Goal: Information Seeking & Learning: Learn about a topic

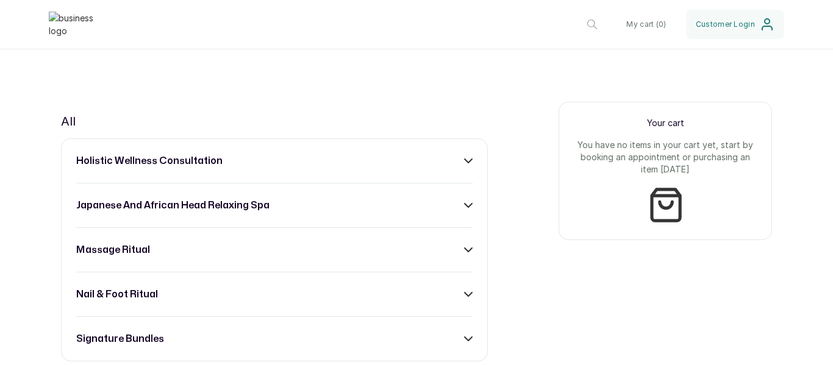
scroll to position [447, 0]
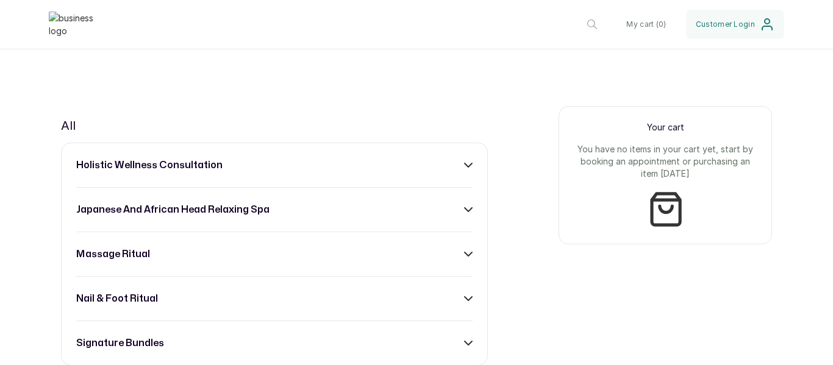
click at [464, 161] on icon at bounding box center [468, 165] width 9 height 9
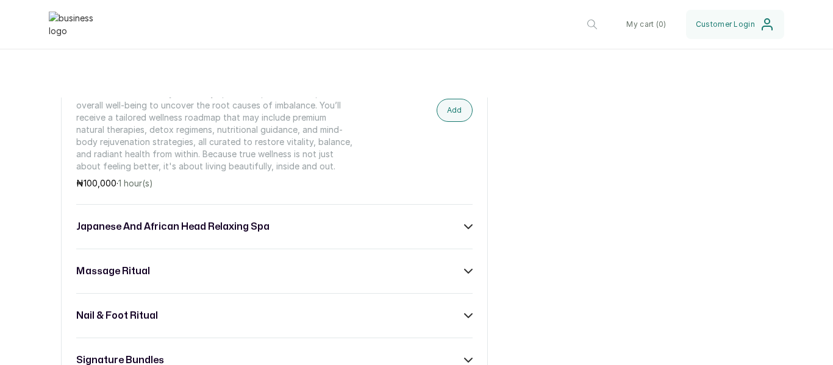
scroll to position [598, 0]
click at [464, 222] on icon at bounding box center [468, 226] width 9 height 9
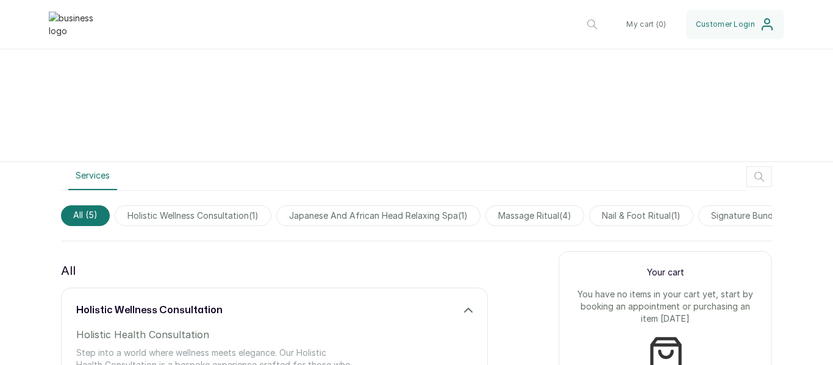
scroll to position [301, 0]
click at [232, 206] on span "holistic wellness consultation ( 1 )" at bounding box center [193, 216] width 157 height 21
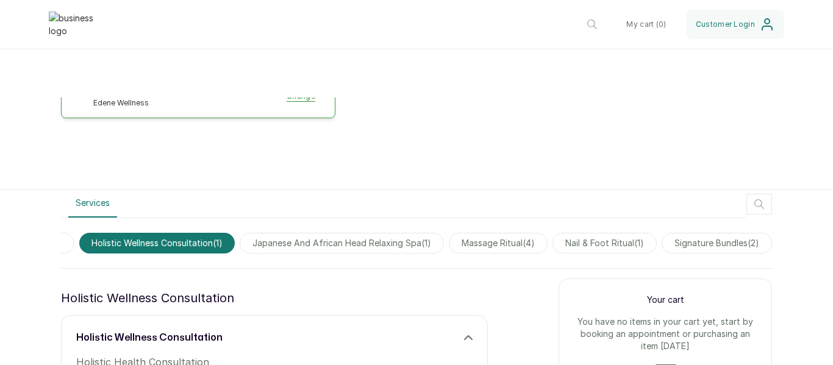
scroll to position [0, 56]
click at [702, 233] on span "signature bundles ( 2 )" at bounding box center [717, 243] width 110 height 21
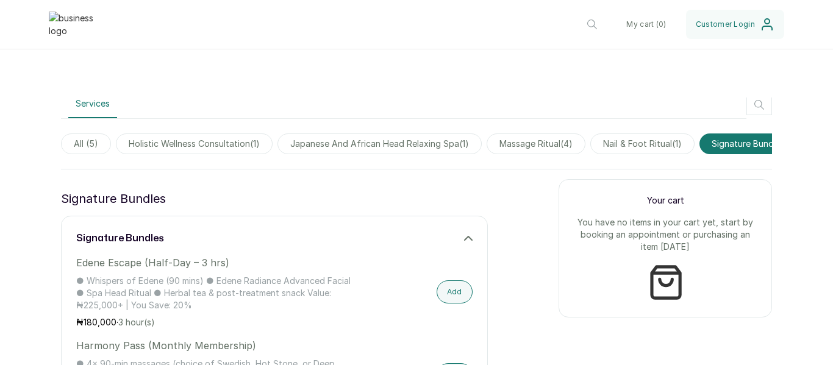
scroll to position [385, 0]
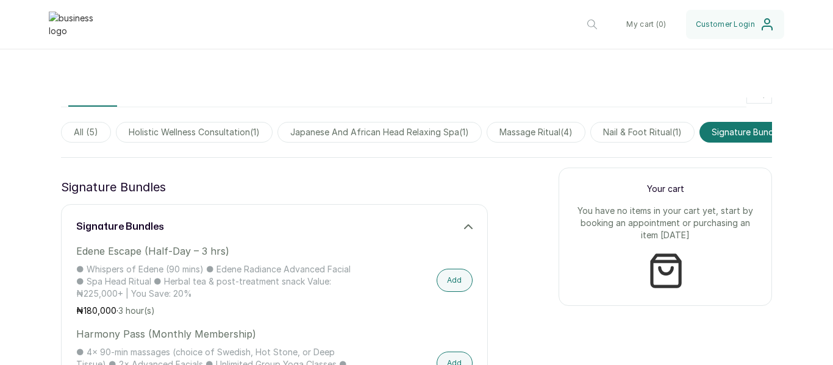
click at [90, 122] on span "All ( 5 )" at bounding box center [86, 132] width 50 height 21
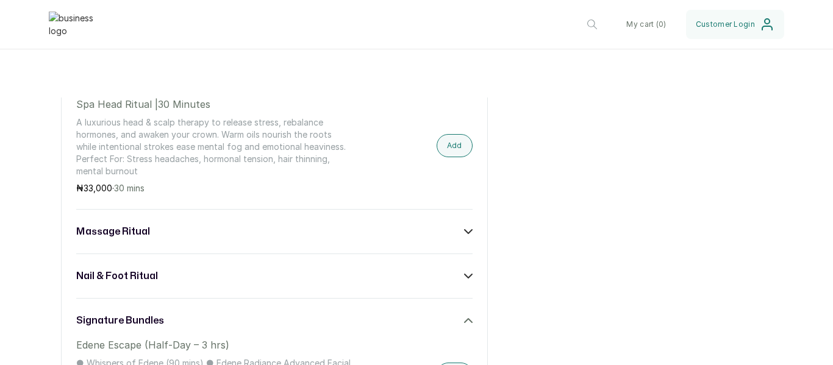
scroll to position [748, 0]
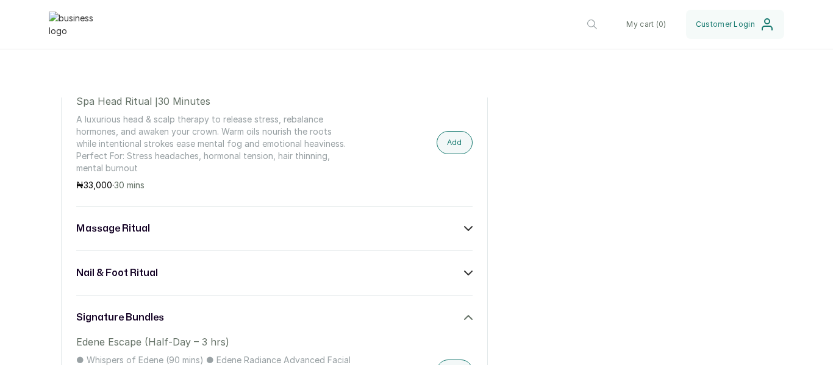
click at [466, 221] on div "massage ritual" at bounding box center [274, 228] width 397 height 15
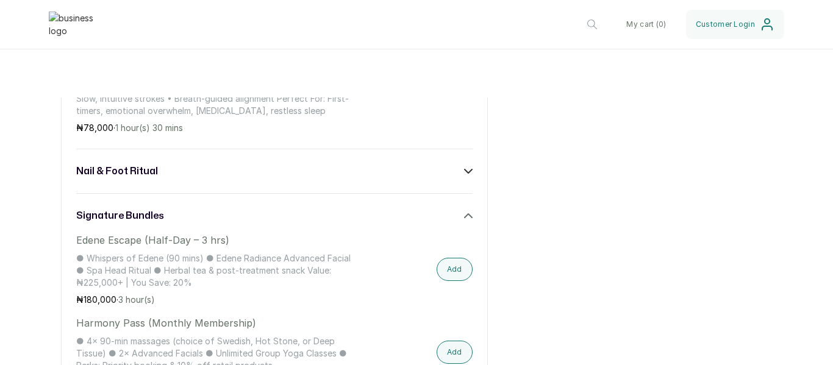
scroll to position [1341, 0]
click at [465, 169] on icon at bounding box center [468, 171] width 7 height 4
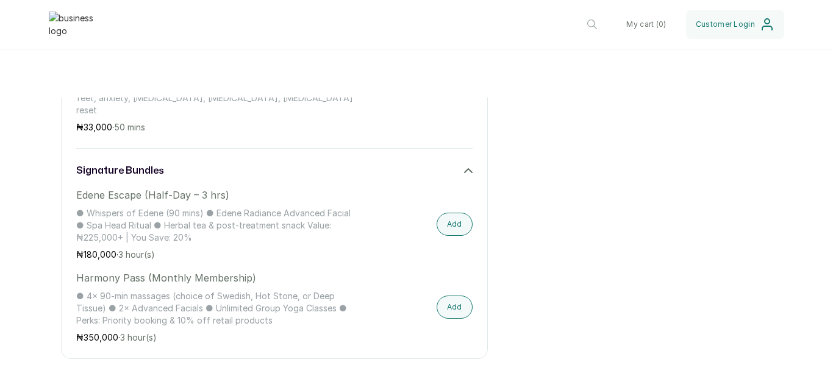
scroll to position [1493, 0]
click at [465, 166] on icon at bounding box center [468, 170] width 9 height 9
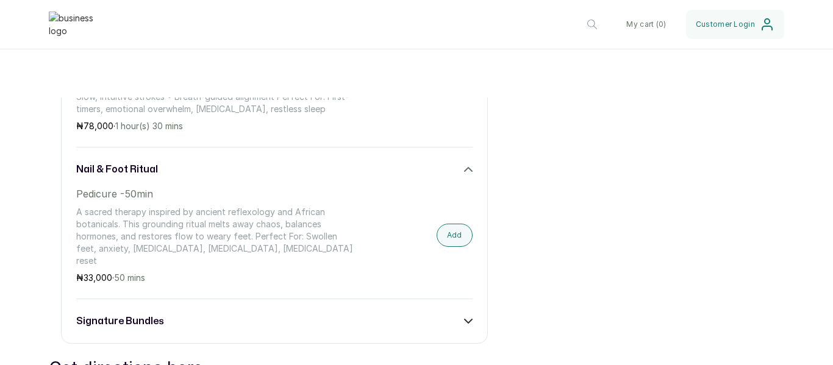
scroll to position [1329, 0]
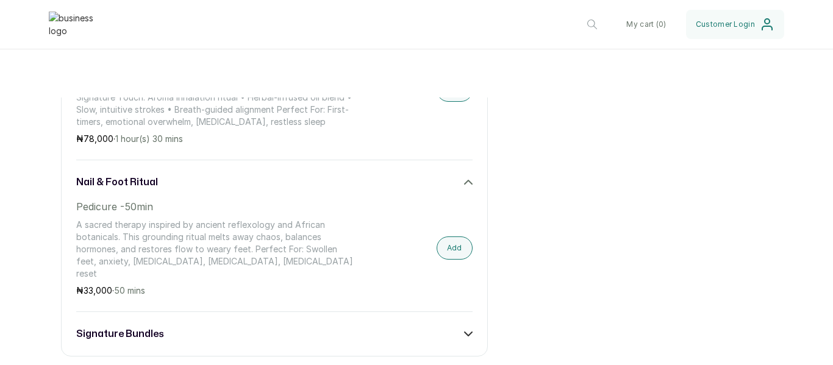
click at [461, 175] on div "nail & foot ritual" at bounding box center [274, 182] width 397 height 15
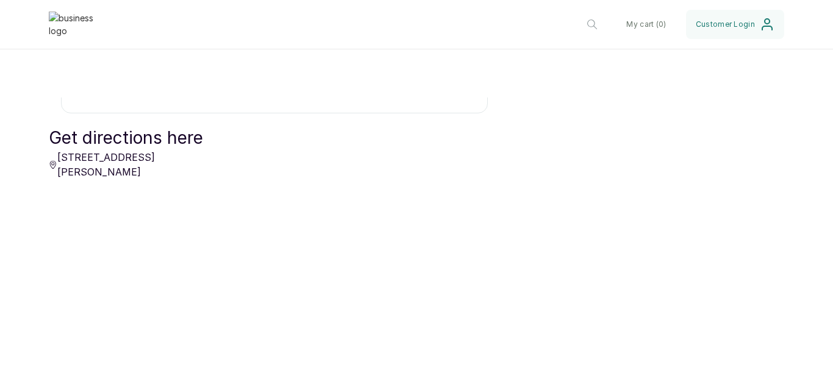
scroll to position [1396, 0]
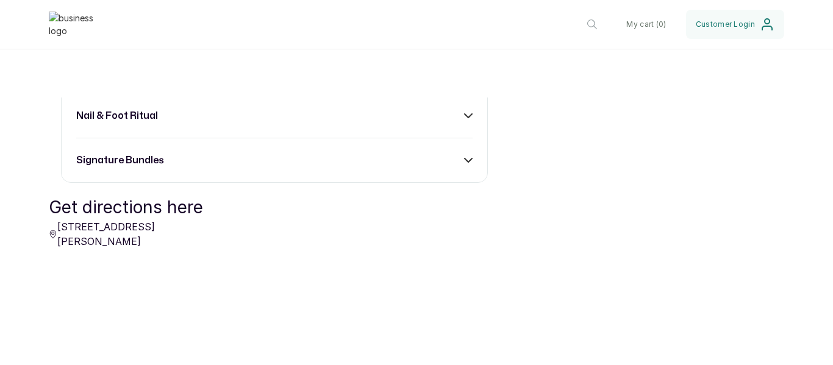
click at [464, 156] on icon at bounding box center [468, 160] width 9 height 9
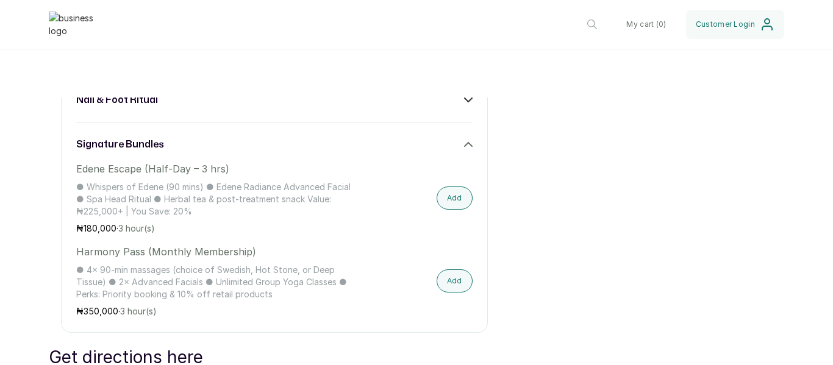
scroll to position [1409, 0]
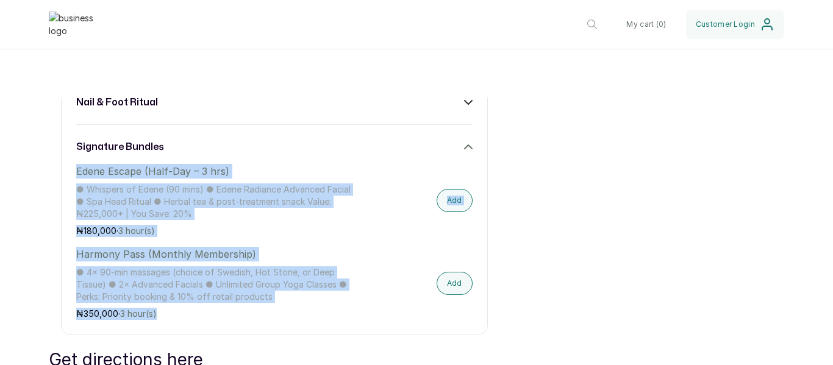
drag, startPoint x: 77, startPoint y: 157, endPoint x: 269, endPoint y: 304, distance: 241.6
click at [269, 304] on div "signature bundles Edene Escape (Half-Day – 3 hrs) ● Whispers of Edene (90 mins)…" at bounding box center [274, 230] width 397 height 181
copy div "Edene Escape (Half-Day – 3 hrs) ● Whispers of Edene (90 mins) ● Edene Radiance …"
click at [365, 247] on div "Harmony Pass (Monthly Membership) ● 4× 90-min massages (choice of Swedish, Hot …" at bounding box center [274, 283] width 397 height 73
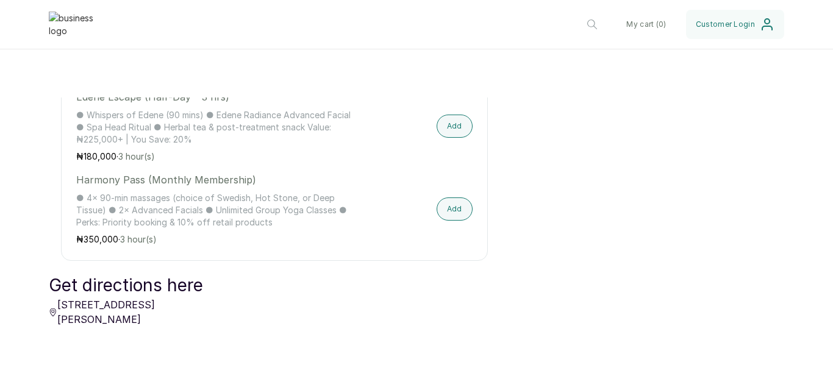
scroll to position [1484, 0]
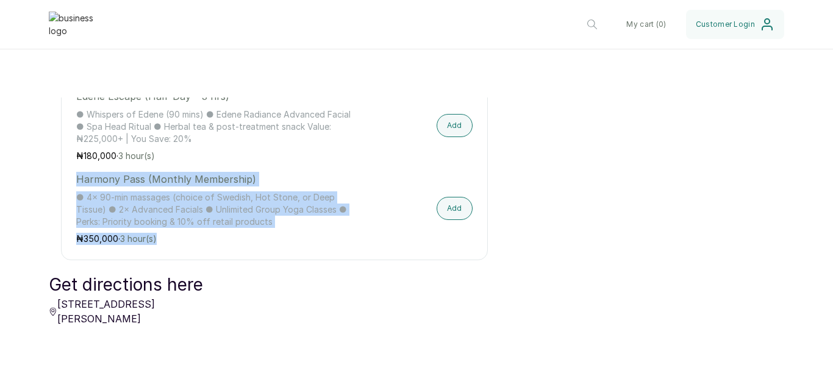
drag, startPoint x: 76, startPoint y: 162, endPoint x: 278, endPoint y: 218, distance: 209.0
click at [278, 218] on div "Harmony Pass (Monthly Membership) ● 4× 90-min massages (choice of Swedish, Hot …" at bounding box center [215, 208] width 278 height 73
copy div "Harmony Pass (Monthly Membership) ● 4× 90-min massages (choice of Swedish, Hot …"
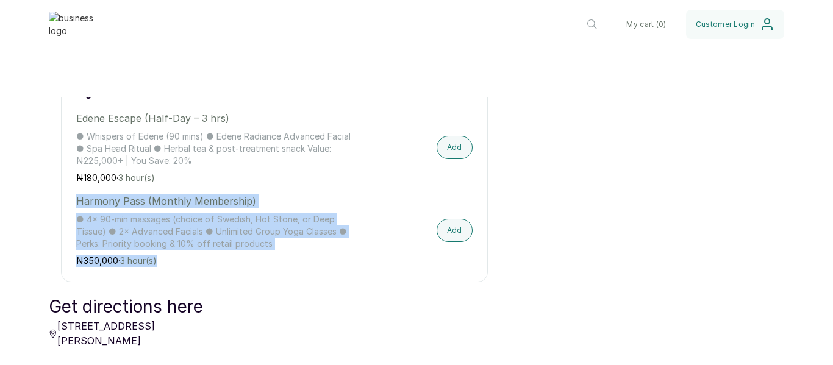
scroll to position [1462, 0]
copy div "Harmony Pass (Monthly Membership) ● 4× 90-min massages (choice of Swedish, Hot …"
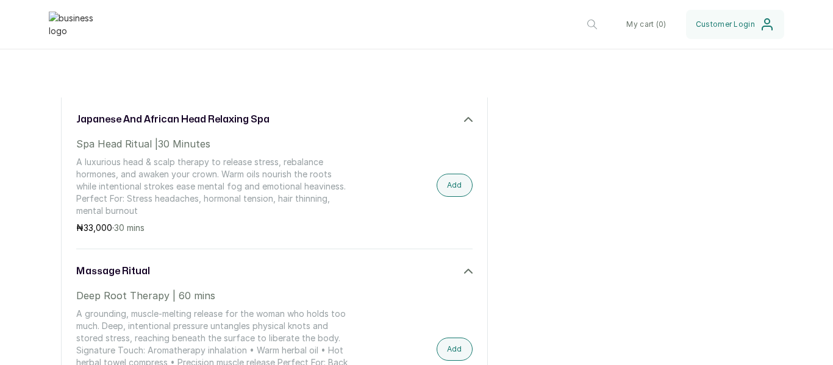
scroll to position [708, 0]
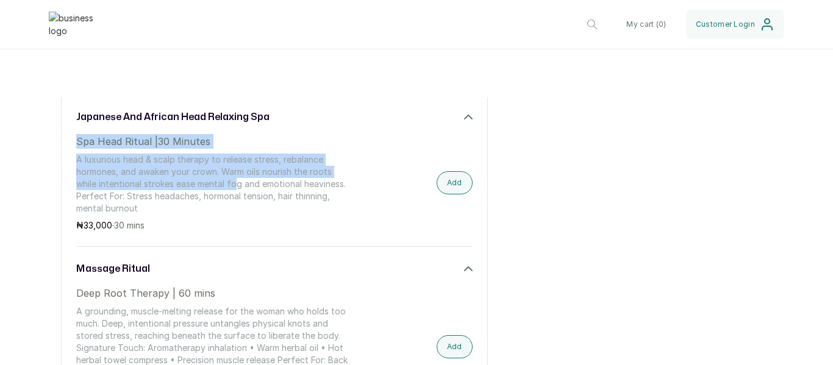
drag, startPoint x: 77, startPoint y: 127, endPoint x: 234, endPoint y: 172, distance: 163.2
click at [234, 172] on div "Spa Head Ritual |30 Minutes A luxurious head & scalp therapy to release stress,…" at bounding box center [215, 183] width 278 height 98
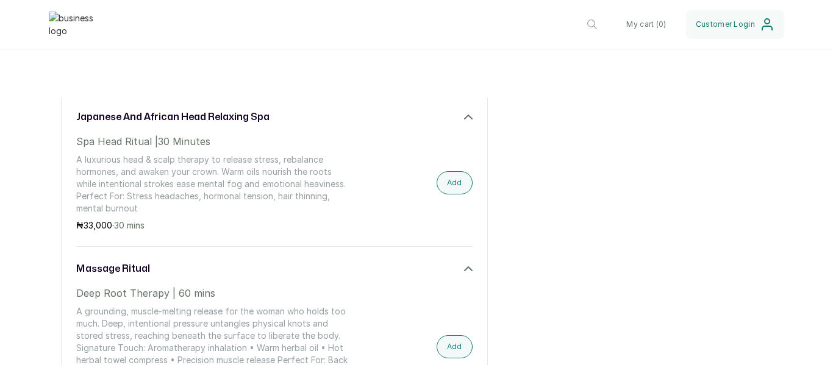
click at [239, 220] on p "₦ 33,000 · 30 mins" at bounding box center [215, 226] width 278 height 12
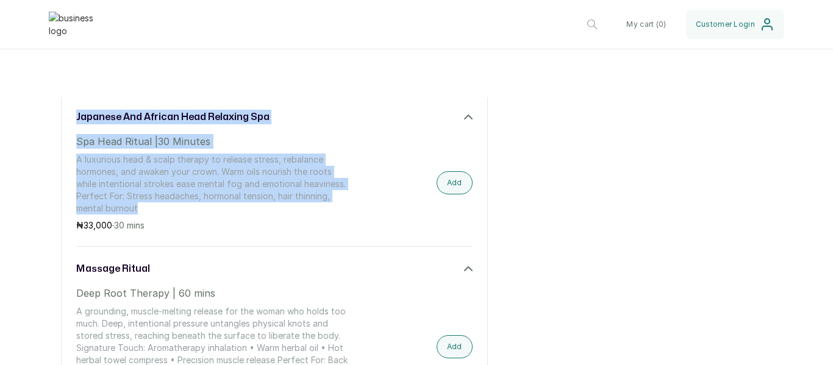
drag, startPoint x: 76, startPoint y: 93, endPoint x: 300, endPoint y: 189, distance: 243.2
copy div "japanese and african head relaxing spa Spa Head Ritual |30 Minutes A luxurious …"
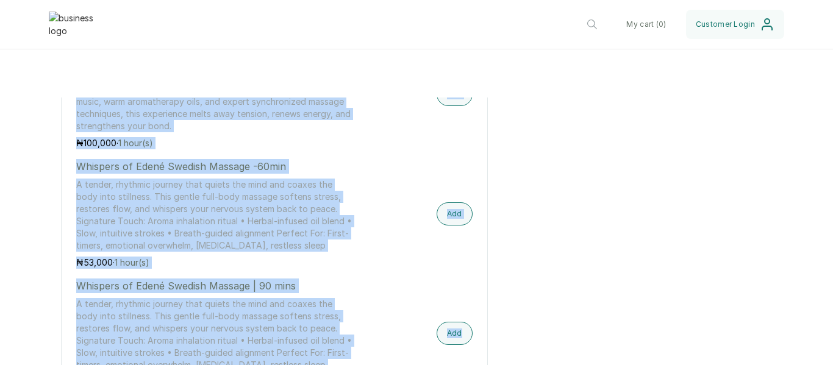
scroll to position [1210, 0]
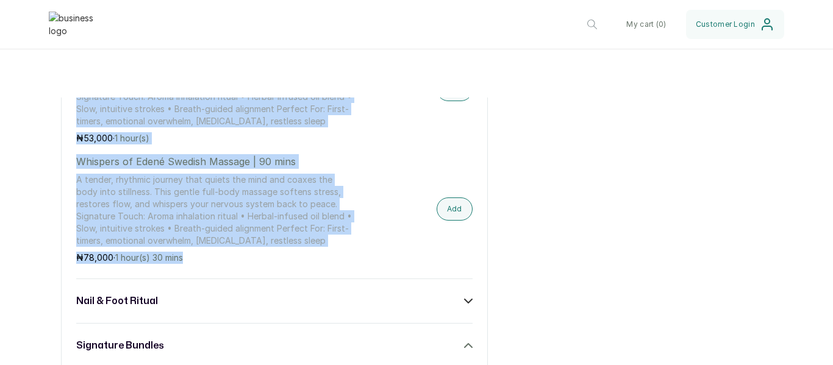
drag, startPoint x: 79, startPoint y: 126, endPoint x: 370, endPoint y: 243, distance: 313.7
click at [370, 243] on div "massage ritual Deep Root Therapy | 60 mins A grounding, muscle-melting release …" at bounding box center [274, 11] width 397 height 505
copy div "loremip dolors Amet Cons Adipisc | 31 elit S doeiusmod, tempor-incidid utlabor …"
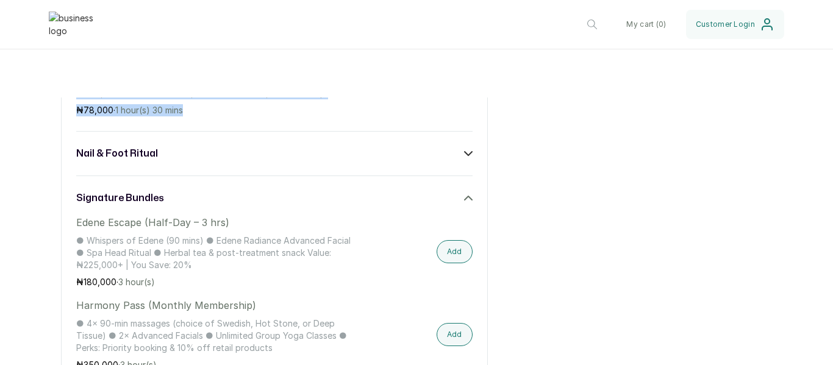
scroll to position [1357, 0]
click at [464, 150] on icon at bounding box center [468, 154] width 9 height 9
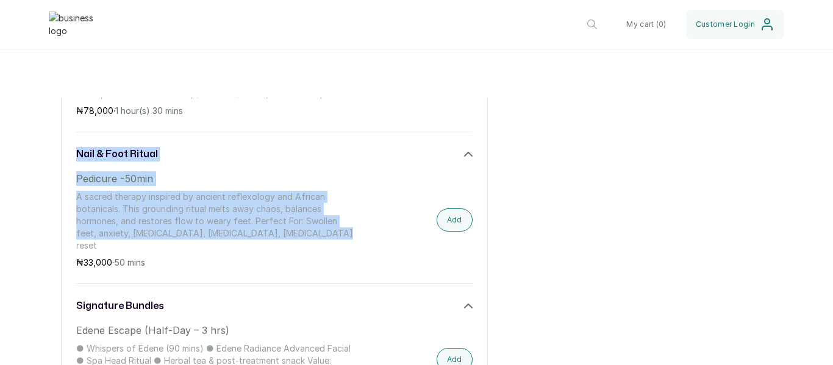
drag, startPoint x: 73, startPoint y: 132, endPoint x: 334, endPoint y: 218, distance: 274.7
copy div "nail & foot ritual Pedicure -50min A sacred therapy inspired by ancient reflexo…"
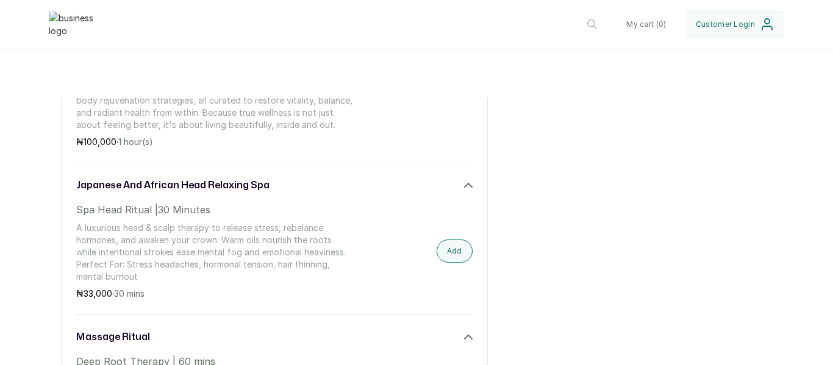
scroll to position [628, 0]
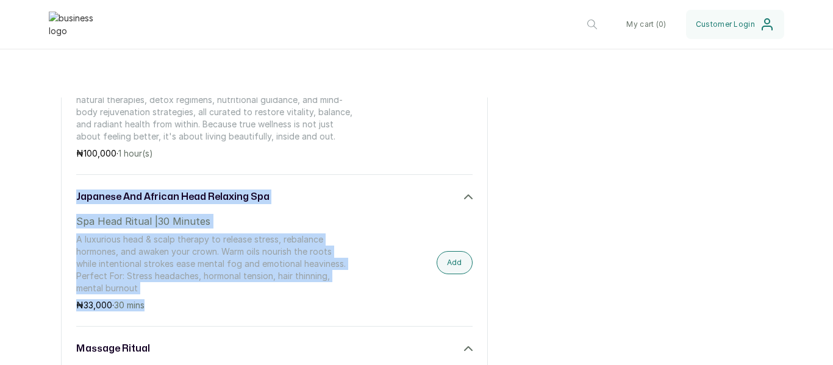
drag, startPoint x: 78, startPoint y: 180, endPoint x: 333, endPoint y: 286, distance: 276.0
click at [333, 286] on div "japanese and african head relaxing spa Spa Head Ritual |30 Minutes A luxurious …" at bounding box center [274, 251] width 397 height 122
copy div "japanese and african head relaxing spa Spa Head Ritual |30 Minutes A luxurious …"
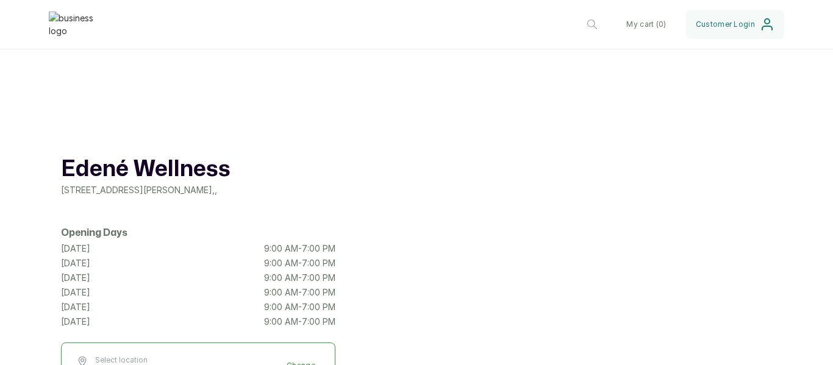
scroll to position [0, 0]
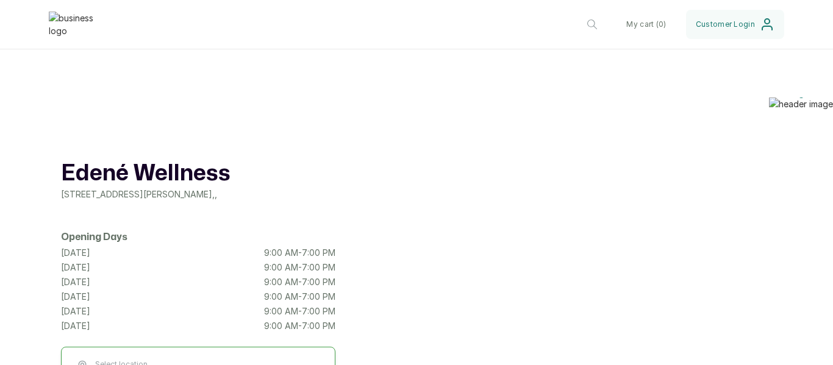
click at [423, 221] on div "Edené Wellness [STREET_ADDRESS][PERSON_NAME] , , Opening Days [DATE] 9:00 AM - …" at bounding box center [416, 281] width 833 height 366
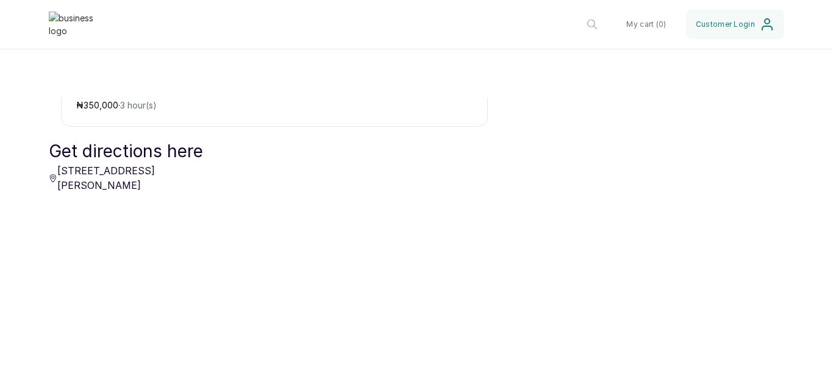
scroll to position [1817, 0]
